Goal: Find specific page/section: Find specific page/section

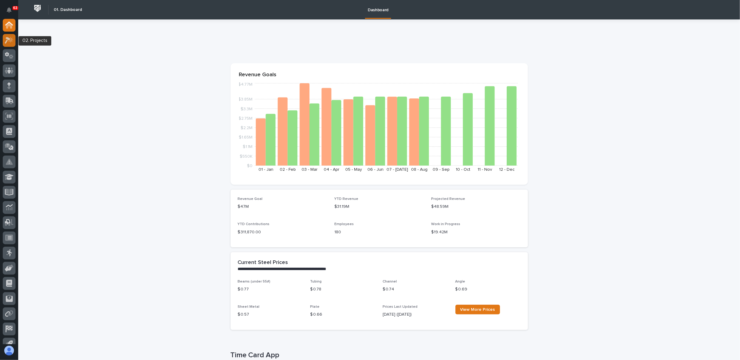
click at [11, 39] on icon at bounding box center [10, 39] width 5 height 6
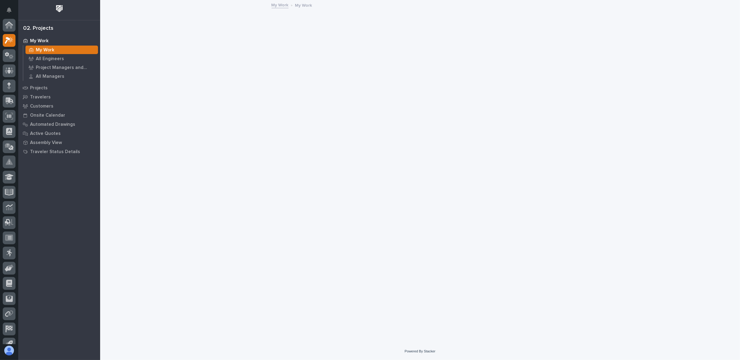
scroll to position [15, 0]
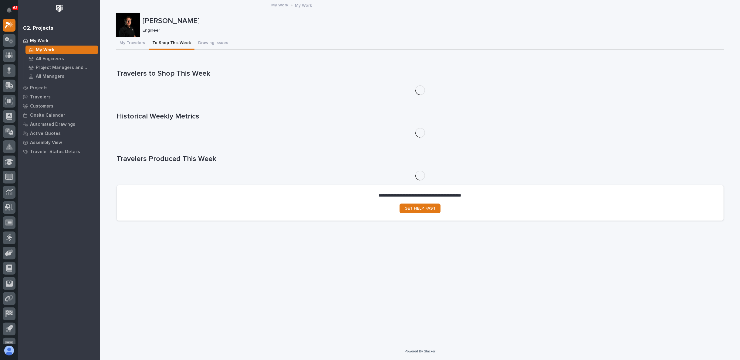
click at [175, 39] on button "To Shop This Week" at bounding box center [172, 43] width 46 height 13
